Goal: Navigation & Orientation: Go to known website

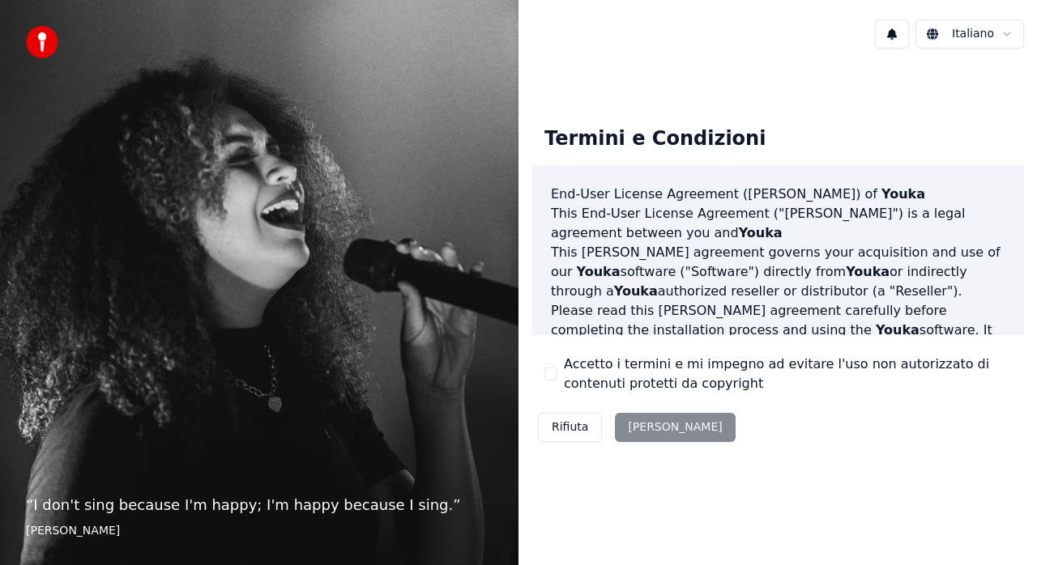
click at [645, 427] on div "Rifiuta [PERSON_NAME]" at bounding box center [636, 428] width 211 height 42
click at [642, 440] on div "Rifiuta [PERSON_NAME]" at bounding box center [636, 428] width 211 height 42
click at [646, 442] on div "Rifiuta [PERSON_NAME]" at bounding box center [636, 428] width 211 height 42
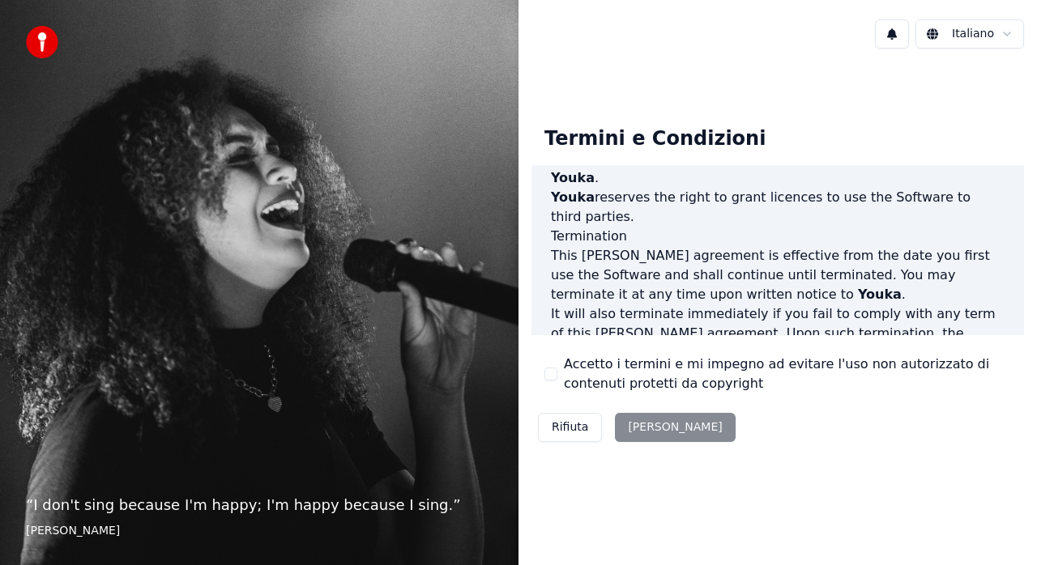
scroll to position [1171, 0]
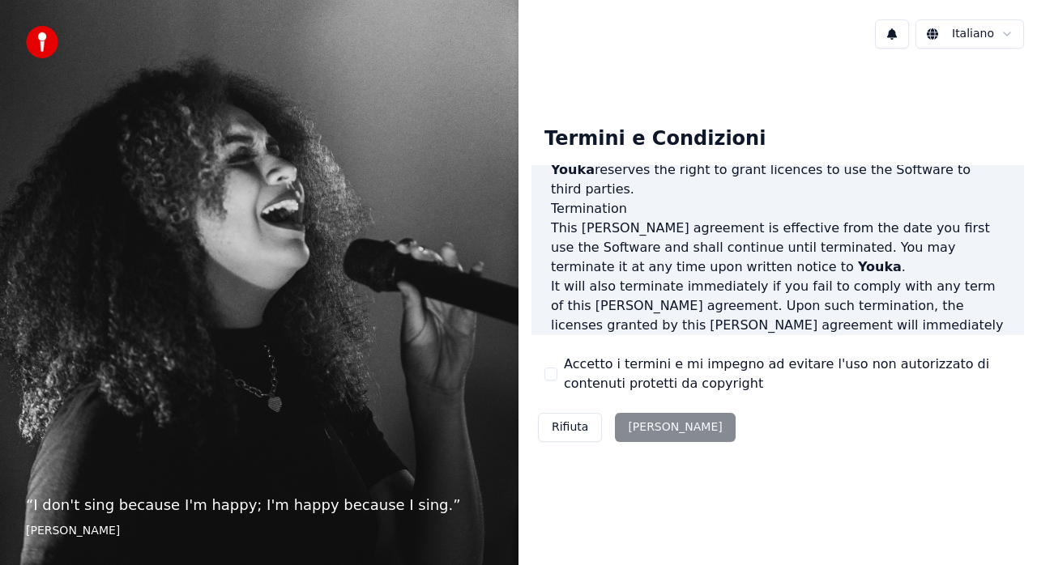
click at [649, 433] on div "Rifiuta [PERSON_NAME]" at bounding box center [636, 428] width 211 height 42
click at [556, 380] on div "Accetto i termini e mi impegno ad evitare l'uso non autorizzato di contenuti pr…" at bounding box center [777, 374] width 467 height 39
click at [553, 380] on button "Accetto i termini e mi impegno ad evitare l'uso non autorizzato di contenuti pr…" at bounding box center [550, 374] width 13 height 13
click at [649, 428] on button "[PERSON_NAME]" at bounding box center [675, 427] width 120 height 29
